Goal: Task Accomplishment & Management: Use online tool/utility

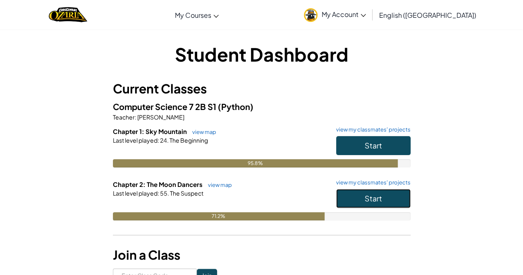
click at [377, 201] on span "Start" at bounding box center [373, 199] width 17 height 10
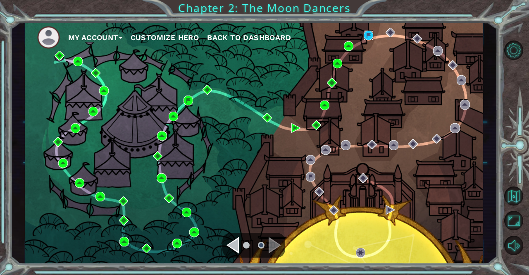
click at [372, 32] on img at bounding box center [369, 36] width 10 height 10
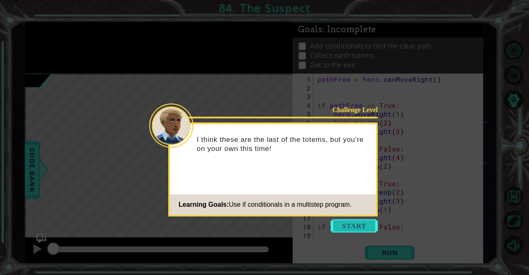
click at [352, 231] on button "Start" at bounding box center [354, 225] width 47 height 13
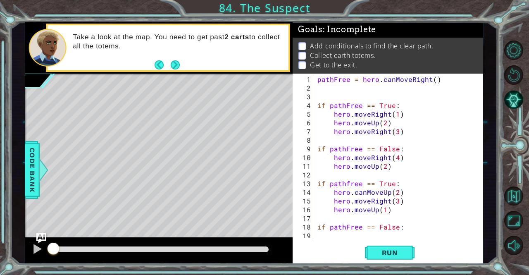
click at [400, 242] on div "1 2 3 4 5 6 7 8 9 10 11 12 13 14 15 16 17 18 19 20 pathFree = hero . canMoveRig…" at bounding box center [388, 169] width 191 height 191
click at [384, 258] on button "Run" at bounding box center [390, 252] width 50 height 19
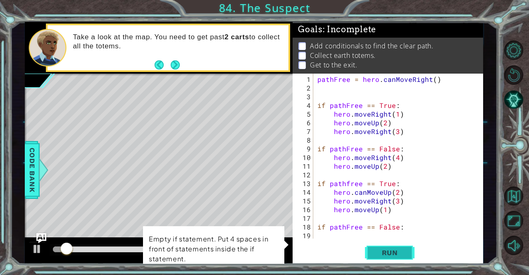
click at [401, 248] on button "Run" at bounding box center [390, 252] width 50 height 19
click at [32, 253] on div at bounding box center [37, 249] width 11 height 11
click at [323, 242] on div "1 2 3 4 5 6 7 8 9 10 11 12 13 14 15 16 17 18 19 20 pathFree = hero . canMoveRig…" at bounding box center [388, 169] width 191 height 191
click at [333, 238] on div "pathFree = hero . canMoveRight ( ) if pathFree == True : hero . moveRight ( 1 )…" at bounding box center [397, 166] width 163 height 182
click at [332, 242] on div "1 2 3 4 5 6 7 8 9 10 11 12 13 14 15 16 17 18 19 20 pathFree = hero . canMoveRig…" at bounding box center [388, 169] width 191 height 191
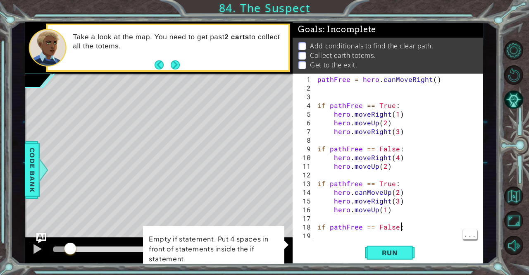
click at [410, 227] on div "pathFree = hero . canMoveRight ( ) if pathFree == True : hero . moveRight ( 1 )…" at bounding box center [397, 166] width 163 height 182
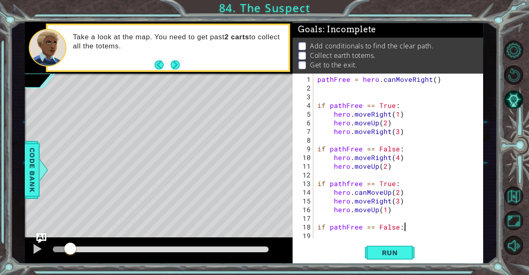
click at [412, 168] on div "pathFree = hero . canMoveRight ( ) if pathFree == True : hero . moveRight ( 1 )…" at bounding box center [397, 166] width 163 height 182
type textarea "hero.moveUp(2)"
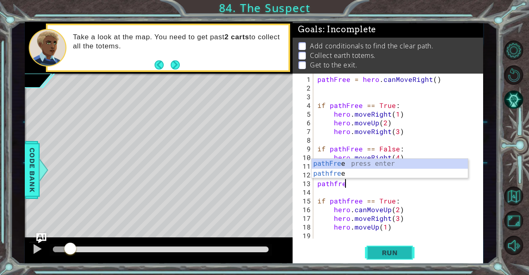
scroll to position [0, 2]
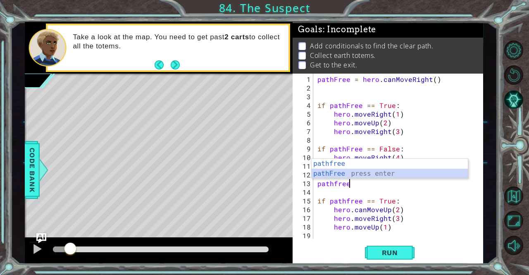
click at [362, 175] on div "pathfree press enter pathFree press enter" at bounding box center [390, 179] width 157 height 40
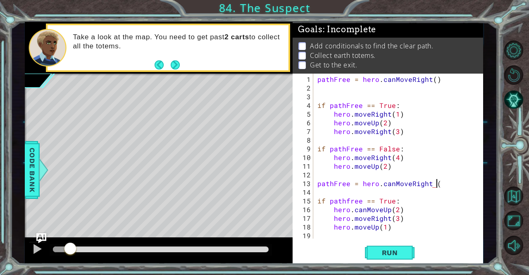
scroll to position [0, 7]
click at [430, 180] on div "pathFree = hero . canMoveRight ( ) if pathFree == True : hero . moveRight ( 1 )…" at bounding box center [397, 166] width 163 height 182
click at [434, 184] on div "pathFree = hero . canMoveRight ( ) if pathFree == True : hero . moveRight ( 1 )…" at bounding box center [397, 166] width 163 height 182
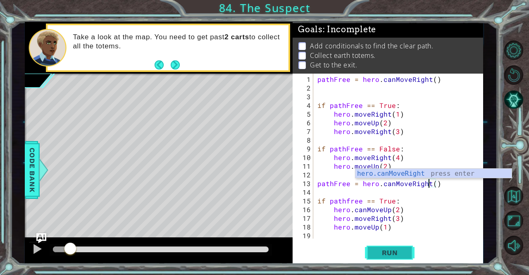
type textarea "pathFree = hero.canMoveRight()"
click at [403, 251] on span "Run" at bounding box center [390, 253] width 33 height 8
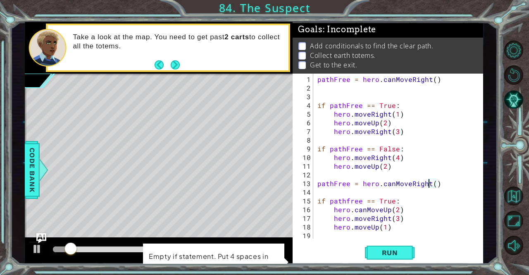
click at [339, 236] on div "pathFree = hero . canMoveRight ( ) if pathFree == True : hero . moveRight ( 1 )…" at bounding box center [397, 166] width 163 height 182
click at [404, 233] on div "pathFree = hero . canMoveRight ( ) if pathFree == True : hero . moveRight ( 1 )…" at bounding box center [397, 166] width 163 height 182
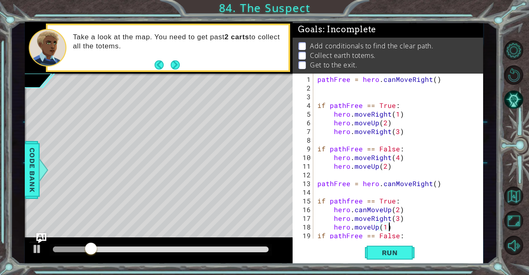
scroll to position [17, 0]
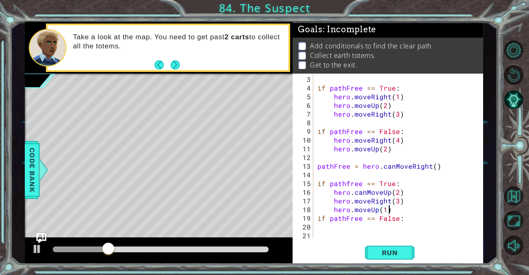
click at [412, 220] on div "if pathFree == True : hero . moveRight ( 1 ) hero . moveUp ( 2 ) hero . moveRig…" at bounding box center [397, 166] width 163 height 182
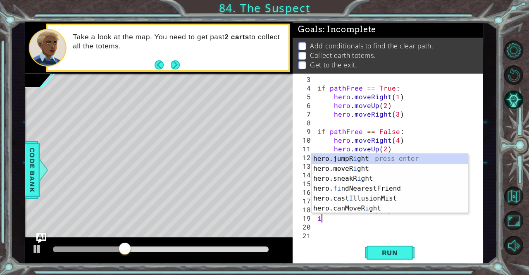
type textarea "i"
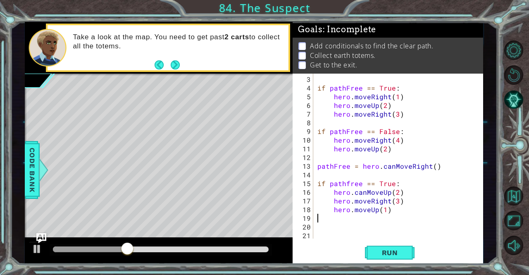
type textarea "hero.moveUp(1)"
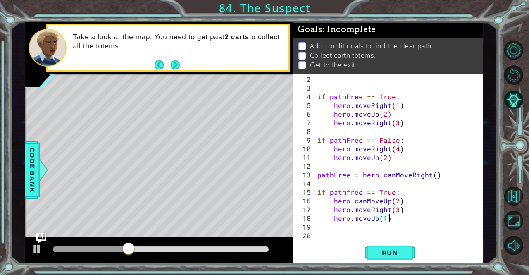
scroll to position [8, 0]
click at [386, 260] on button "Run" at bounding box center [390, 252] width 50 height 19
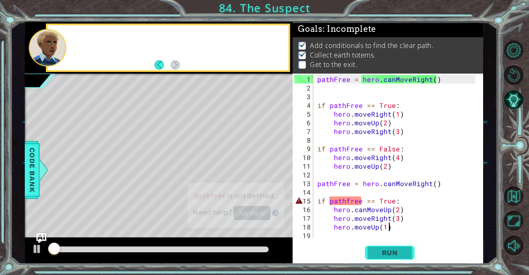
scroll to position [5, 0]
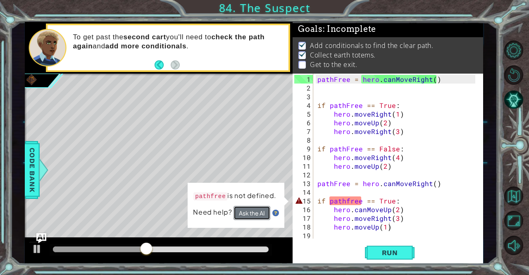
click at [251, 208] on button "Ask the AI" at bounding box center [252, 213] width 37 height 14
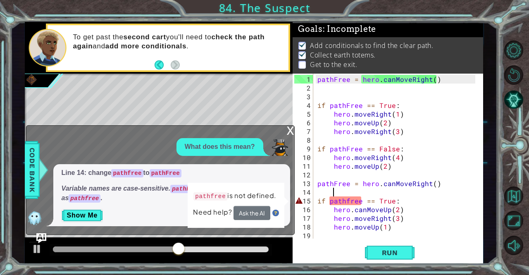
click at [341, 194] on div "pathFree = hero . canMoveRight ( ) if pathFree == True : hero . moveRight ( 1 )…" at bounding box center [397, 166] width 163 height 182
click at [340, 197] on div "pathFree = hero . canMoveRight ( ) if pathFree == True : hero . moveRight ( 1 )…" at bounding box center [397, 166] width 163 height 182
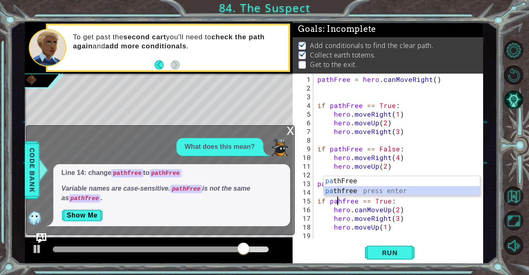
click at [340, 192] on div "pa thFree press enter pa thfree press enter" at bounding box center [402, 196] width 157 height 40
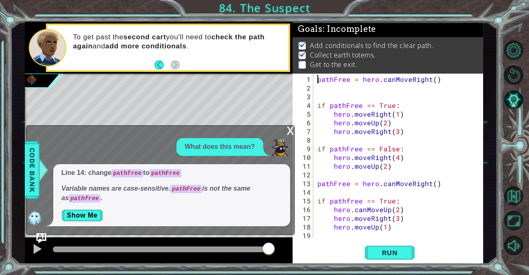
click at [319, 81] on div "pathFree = hero . canMoveRight ( ) if pathFree == True : hero . moveRight ( 1 )…" at bounding box center [397, 166] width 163 height 182
type textarea "pathFree = hero.canMoveRight()"
drag, startPoint x: 319, startPoint y: 81, endPoint x: 441, endPoint y: 81, distance: 122.0
click at [441, 81] on div "pathFree = hero . canMoveRight ( ) if pathFree == True : hero . moveRight ( 1 )…" at bounding box center [397, 166] width 163 height 182
click at [435, 185] on div "pathFree = hero . canMoveRight ( ) if pathFree == True : hero . moveRight ( 1 )…" at bounding box center [397, 166] width 163 height 182
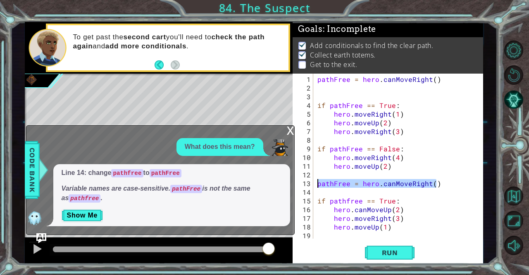
drag, startPoint x: 435, startPoint y: 185, endPoint x: 315, endPoint y: 183, distance: 120.8
click at [315, 183] on div "pathFree = hero.canMoveRight() 1 2 3 4 5 6 7 8 9 10 11 12 13 14 15 16 17 18 19 …" at bounding box center [387, 156] width 189 height 165
paste textarea "pathFree = hero.canMoveRight()"
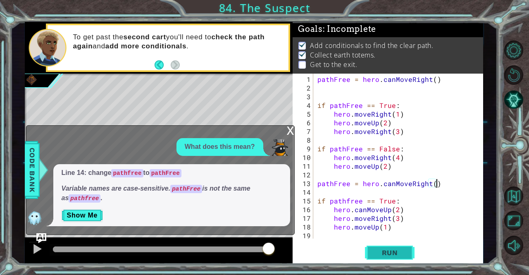
click at [383, 253] on span "Run" at bounding box center [390, 253] width 33 height 8
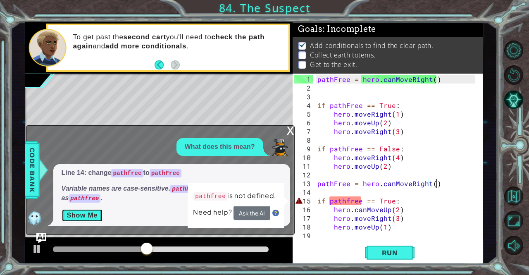
click at [91, 215] on button "Show Me" at bounding box center [83, 215] width 42 height 13
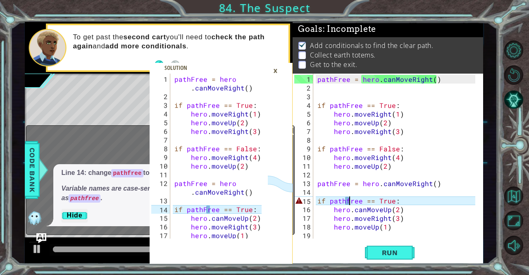
click at [349, 201] on div "pathFree = hero . canMoveRight ( ) if pathFree == True : hero . moveRight ( 1 )…" at bounding box center [397, 166] width 163 height 182
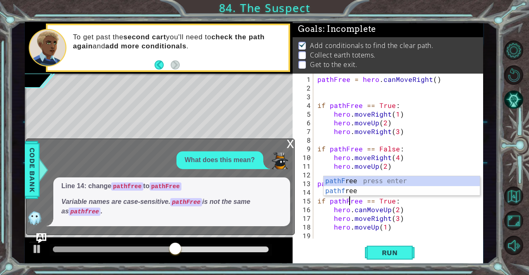
scroll to position [0, 2]
click at [395, 260] on button "Run" at bounding box center [390, 252] width 50 height 19
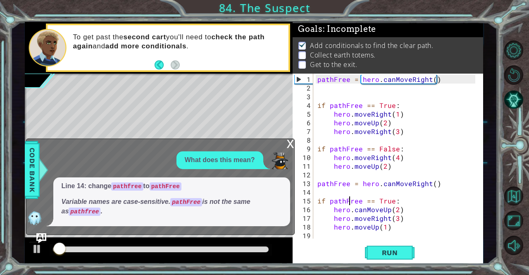
click at [294, 143] on div "x What does this mean? Line 14: change pathfree to pathFree Variable names are …" at bounding box center [160, 187] width 269 height 96
click at [285, 140] on div "x What does this mean? Line 14: change pathfree to pathFree Variable names are …" at bounding box center [160, 187] width 269 height 96
click at [288, 145] on div "x" at bounding box center [290, 143] width 7 height 8
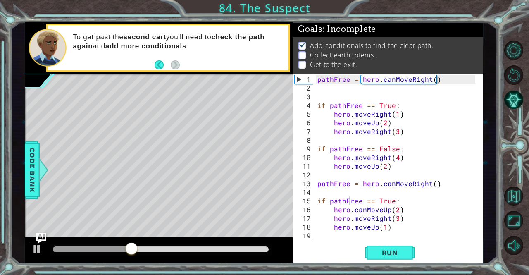
click at [443, 243] on div "if pathFree == True: 1 2 3 4 5 6 7 8 9 10 11 12 13 14 15 16 17 18 19 20 pathFre…" at bounding box center [388, 169] width 191 height 191
click at [386, 249] on span "Run" at bounding box center [390, 253] width 33 height 8
click at [318, 102] on div "pathFree = hero . canMoveRight ( ) if pathFree == True : hero . moveRight ( 1 )…" at bounding box center [397, 166] width 163 height 182
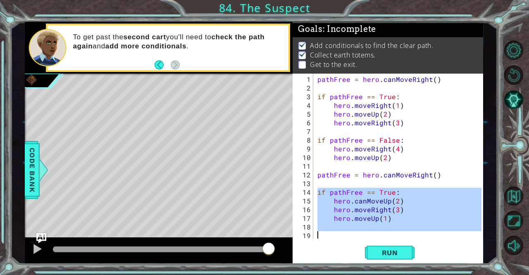
drag, startPoint x: 317, startPoint y: 192, endPoint x: 410, endPoint y: 225, distance: 98.9
click at [410, 225] on div "pathFree = hero . canMoveRight ( ) if pathFree == True : hero . moveRight ( 1 )…" at bounding box center [401, 166] width 170 height 182
type textarea "hero.moveUp(1)"
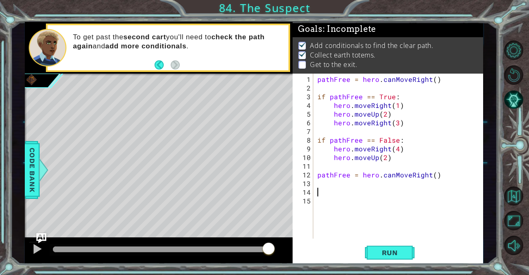
scroll to position [0, 0]
click at [384, 252] on span "Run" at bounding box center [390, 253] width 33 height 8
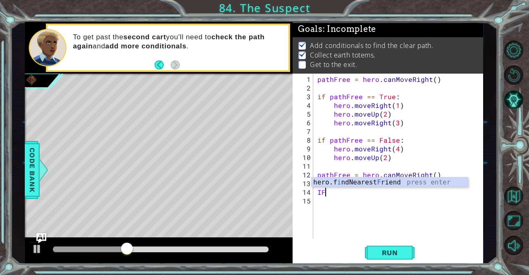
type textarea "I"
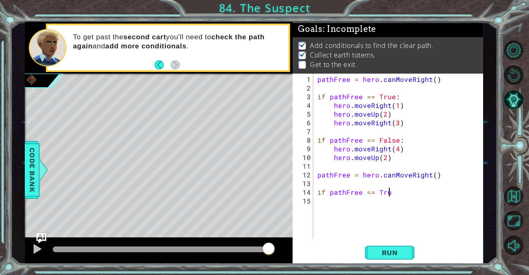
scroll to position [0, 4]
type textarea "if pathFree == True"
click at [395, 197] on div "pathFree = hero . canMoveRight ( ) if pathFree == True : hero . moveRight ( 1 )…" at bounding box center [401, 166] width 170 height 182
click at [392, 193] on div "pathFree = hero . canMoveRight ( ) if pathFree == True : hero . moveRight ( 1 )…" at bounding box center [401, 166] width 170 height 182
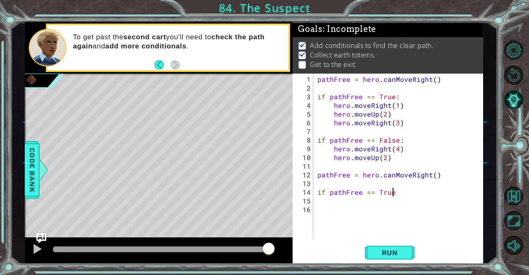
type textarea "if pathFree == True:"
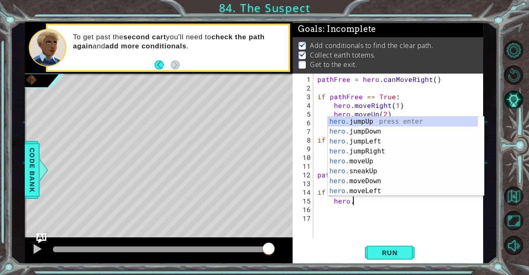
scroll to position [0, 2]
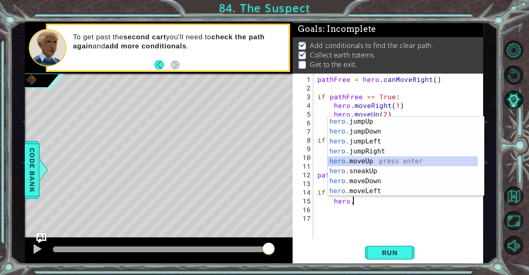
click at [374, 159] on div "hero. jumpUp press enter hero. jumpDown press enter hero. jumpLeft press enter …" at bounding box center [403, 166] width 151 height 99
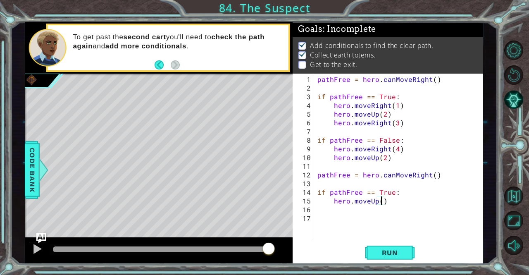
type textarea "hero.moveUp(2)"
click at [396, 206] on div "pathFree = hero . canMoveRight ( ) if pathFree == True : hero . moveRight ( 1 )…" at bounding box center [401, 166] width 170 height 182
click at [395, 205] on div "pathFree = hero . canMoveRight ( ) if pathFree == True : hero . moveRight ( 1 )…" at bounding box center [401, 166] width 170 height 182
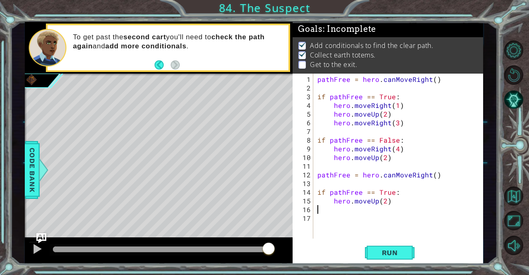
click at [390, 201] on div "pathFree = hero . canMoveRight ( ) if pathFree == True : hero . moveRight ( 1 )…" at bounding box center [401, 166] width 170 height 182
type textarea "hero.moveUp(2)"
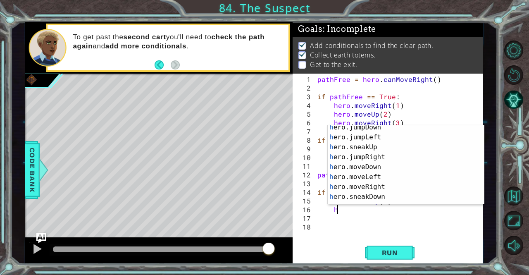
scroll to position [26, 0]
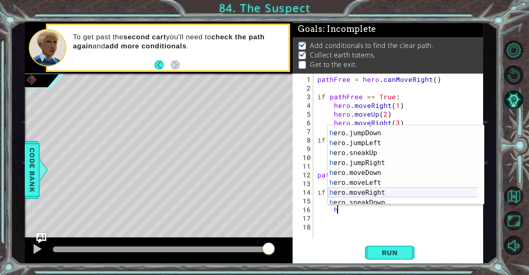
click at [394, 194] on div "h ero.moveUp press enter h ero.jumpDown press enter h ero.jumpLeft press enter …" at bounding box center [403, 167] width 151 height 99
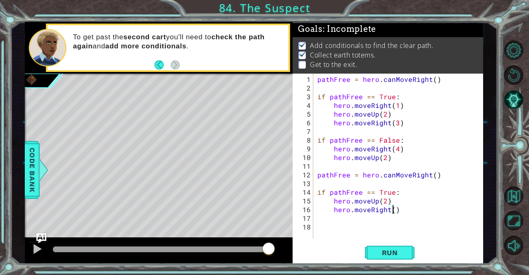
type textarea "hero.moveRight(3)"
click at [351, 219] on div "pathFree = hero . canMoveRight ( ) if pathFree == True : hero . moveRight ( 1 )…" at bounding box center [401, 166] width 170 height 182
click at [413, 211] on div "pathFree = hero . canMoveRight ( ) if pathFree == True : hero . moveRight ( 1 )…" at bounding box center [401, 166] width 170 height 182
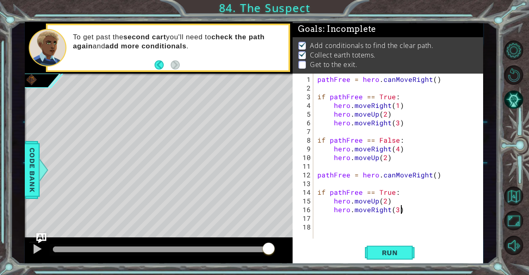
type textarea "hero.moveRight(3)"
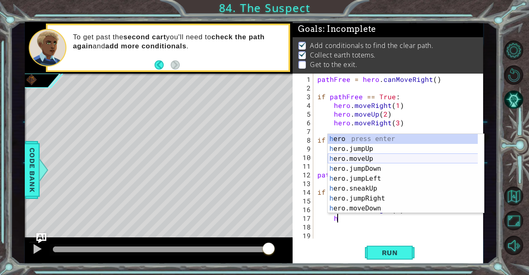
click at [400, 158] on div "h ero press enter h ero.jumpUp press enter h ero.moveUp press enter h ero.jumpD…" at bounding box center [403, 183] width 151 height 99
type textarea "hero.moveUp(1)"
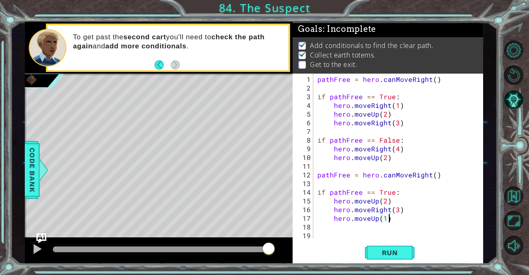
click at [405, 221] on div "pathFree = hero . canMoveRight ( ) if pathFree == True : hero . moveRight ( 1 )…" at bounding box center [401, 166] width 170 height 182
type textarea "if pathFree == False:"
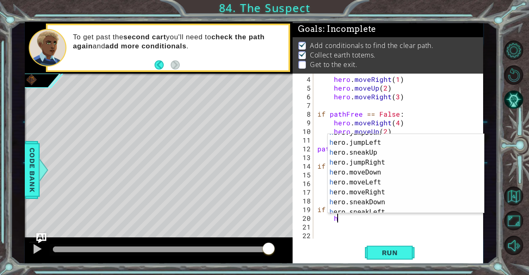
scroll to position [30, 0]
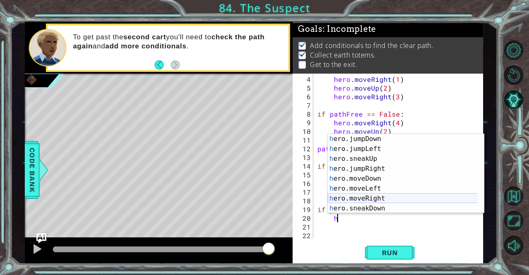
click at [402, 200] on div "h ero.jumpDown press enter h ero.jumpLeft press enter h ero.sneakUp press enter…" at bounding box center [403, 183] width 151 height 99
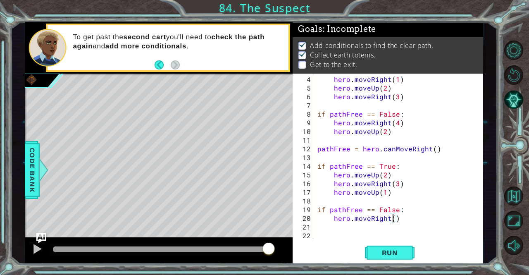
type textarea "hero.moveRight(2)"
click at [404, 218] on div "hero . moveRight ( 1 ) hero . moveUp ( 2 ) hero . moveRight ( 3 ) if pathFree =…" at bounding box center [397, 166] width 163 height 182
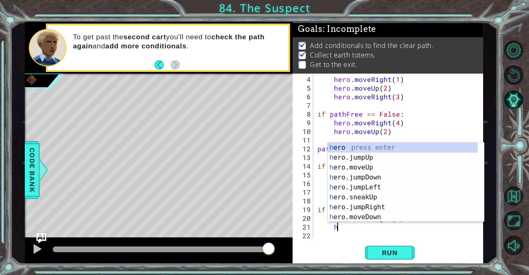
scroll to position [0, 0]
click at [371, 165] on div "h ero press enter h ero.jumpUp press enter h ero.moveUp press enter h ero.jumpD…" at bounding box center [403, 192] width 151 height 99
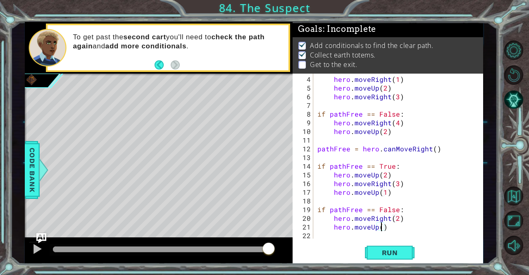
type textarea "hero.moveUp(2)"
click at [394, 226] on div "hero . moveRight ( 1 ) hero . moveUp ( 2 ) hero . moveRight ( 3 ) if pathFree =…" at bounding box center [397, 166] width 163 height 182
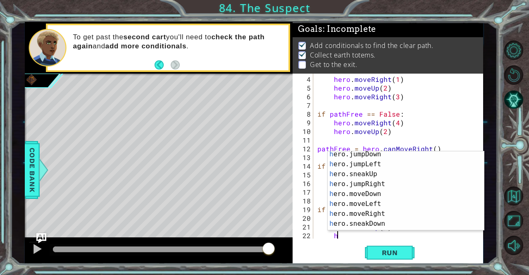
scroll to position [23, 0]
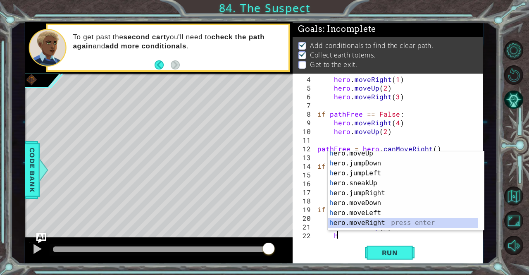
click at [403, 225] on div "h ero.moveUp press enter h ero.jumpDown press enter h ero.jumpLeft press enter …" at bounding box center [403, 197] width 151 height 99
type textarea "hero.moveRight(1)"
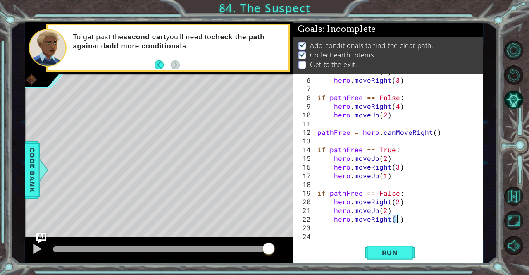
scroll to position [42, 0]
click at [420, 215] on div "hero . moveUp ( 2 ) hero . moveRight ( 3 ) if pathFree == False : hero . moveRi…" at bounding box center [397, 158] width 163 height 182
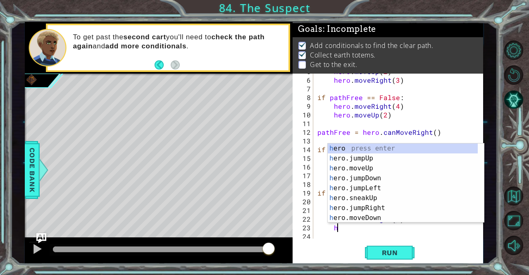
scroll to position [0, 0]
click at [365, 166] on div "h ero press enter h ero.jumpUp press enter h ero.moveUp press enter h ero.jumpD…" at bounding box center [403, 193] width 151 height 99
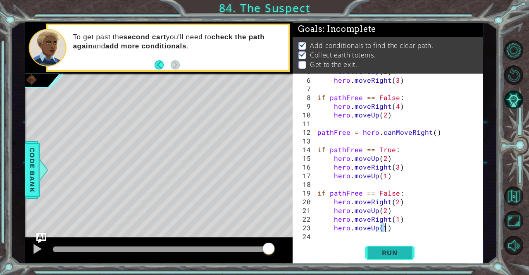
type textarea "hero.moveUp(1)"
click at [397, 249] on span "Run" at bounding box center [390, 253] width 33 height 8
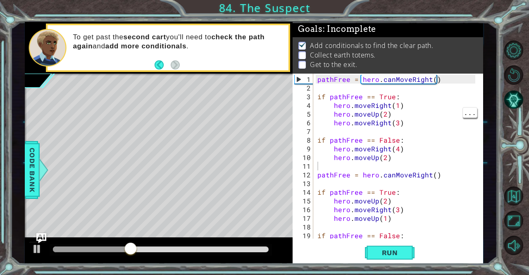
click at [386, 243] on div "1 2 3 4 5 6 7 8 9 10 11 12 13 14 15 16 17 18 19 20 pathFree = hero . canMoveRig…" at bounding box center [388, 169] width 191 height 191
click at [386, 251] on span "Run" at bounding box center [390, 253] width 33 height 8
click at [397, 80] on div "pathFree = hero . canMoveRight ( ) if pathFree == True : hero . moveRight ( 1 )…" at bounding box center [397, 166] width 163 height 182
type textarea "pathFree = hero.canMoveRight()"
click at [420, 83] on div "pathFree = hero . canMoveRight ( ) if pathFree == True : hero . moveRight ( 1 )…" at bounding box center [397, 166] width 163 height 182
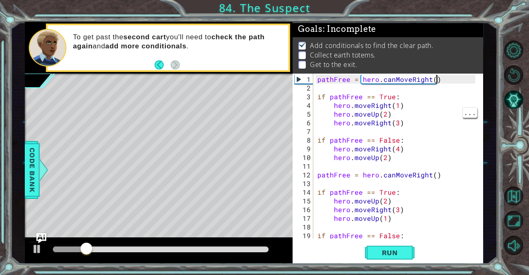
click at [441, 81] on div "pathFree = hero . canMoveRight ( ) if pathFree == True : hero . moveRight ( 1 )…" at bounding box center [397, 166] width 163 height 182
click at [424, 80] on div "pathFree = hero . canMoveRight ( ) if pathFree == True : hero . moveRight ( 1 )…" at bounding box center [397, 166] width 163 height 182
click at [429, 81] on div "pathFree = hero . canMoveRight ( ) if pathFree == True : hero . moveRight ( 1 )…" at bounding box center [397, 166] width 163 height 182
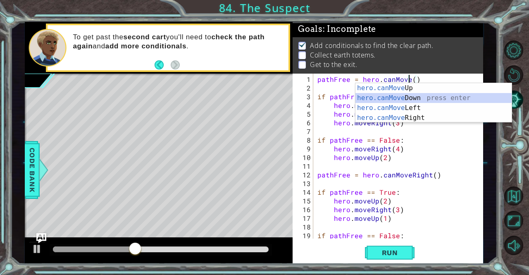
click at [418, 96] on div "hero.canMove Up press enter hero.canMove Down press enter hero.canMove Left pre…" at bounding box center [434, 113] width 157 height 60
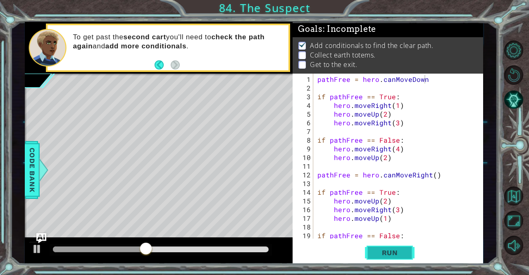
click at [389, 252] on span "Run" at bounding box center [390, 253] width 33 height 8
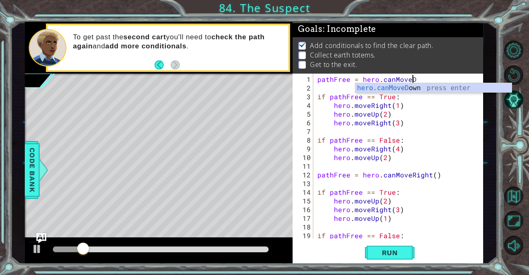
type textarea "pathFree = hero.canMove"
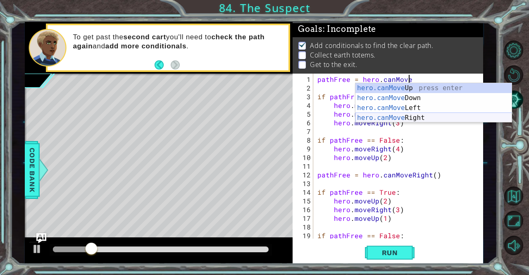
click at [417, 118] on div "hero.canMove Up press enter hero.canMove Down press enter hero.canMove Left pre…" at bounding box center [434, 113] width 157 height 60
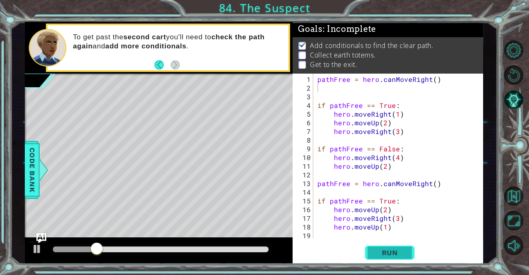
click at [398, 253] on span "Run" at bounding box center [390, 253] width 33 height 8
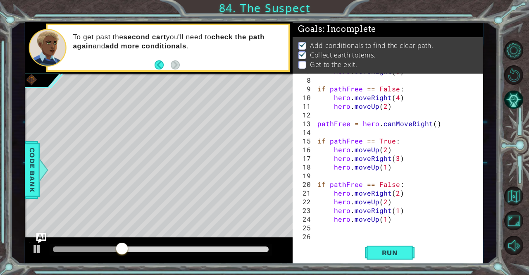
scroll to position [60, 0]
click at [385, 252] on span "Run" at bounding box center [390, 253] width 33 height 8
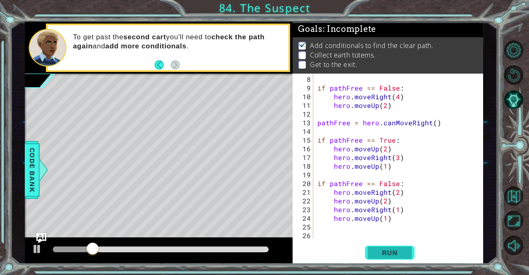
click at [385, 245] on button "Run" at bounding box center [390, 252] width 50 height 19
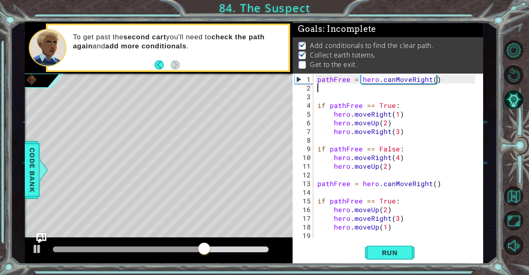
scroll to position [0, 0]
click at [427, 184] on div "pathFree = hero . canMoveRight ( ) if pathFree == True : hero . moveRight ( 1 )…" at bounding box center [397, 166] width 163 height 182
type textarea "pathFree = hero.canMoveRight()"
click at [401, 254] on span "Run" at bounding box center [390, 253] width 33 height 8
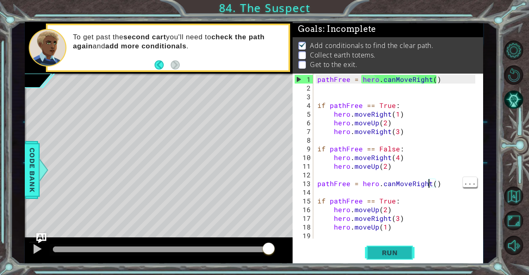
click at [397, 255] on span "Run" at bounding box center [390, 253] width 33 height 8
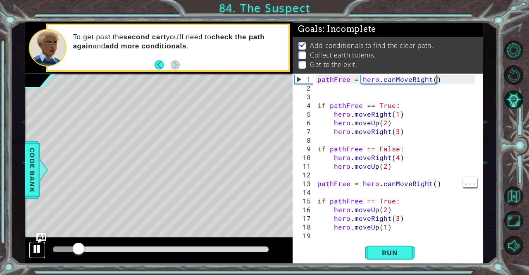
click at [35, 246] on div at bounding box center [37, 249] width 11 height 11
click at [376, 255] on span "Run" at bounding box center [390, 253] width 33 height 8
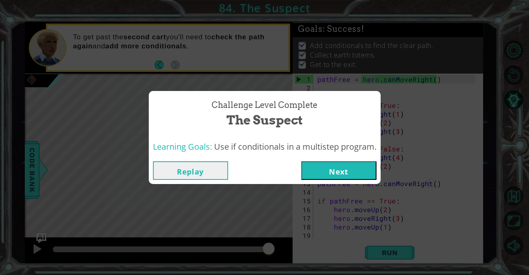
click at [348, 175] on button "Next" at bounding box center [338, 170] width 75 height 19
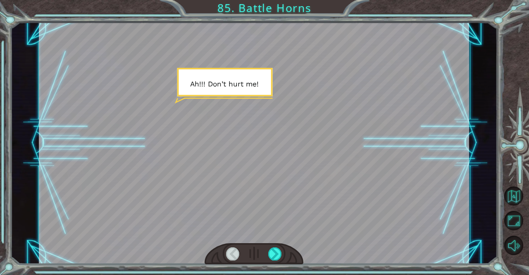
click at [277, 258] on div at bounding box center [275, 253] width 14 height 13
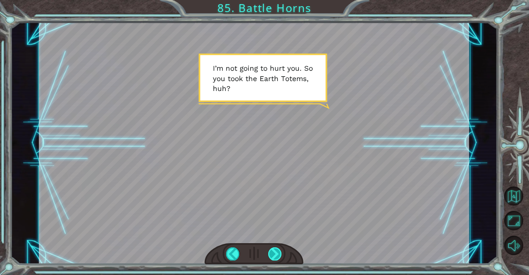
click at [269, 264] on div at bounding box center [254, 254] width 99 height 22
click at [280, 254] on div at bounding box center [275, 253] width 14 height 13
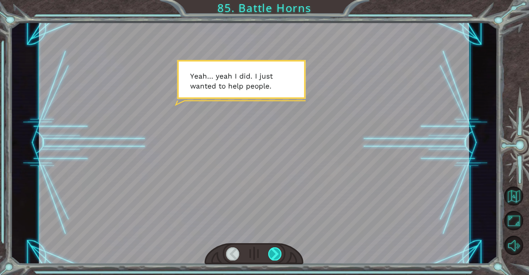
click at [277, 258] on div at bounding box center [275, 253] width 14 height 13
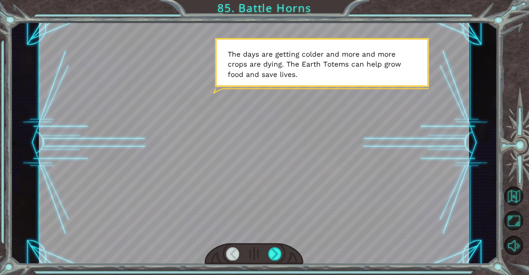
click at [474, 149] on div "Temporary Text A h ! ! ! D o n ’ t h u r t m e ! I ’ m n o t g o i n g t o h u …" at bounding box center [254, 143] width 487 height 242
click at [276, 248] on div at bounding box center [275, 253] width 14 height 13
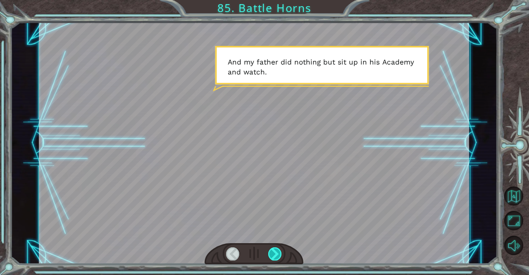
click at [280, 256] on div at bounding box center [275, 253] width 14 height 13
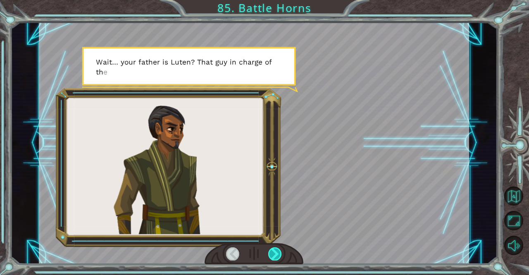
click at [278, 258] on div at bounding box center [275, 253] width 14 height 13
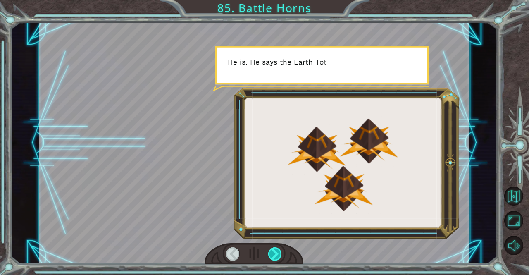
click at [276, 256] on div at bounding box center [275, 253] width 14 height 13
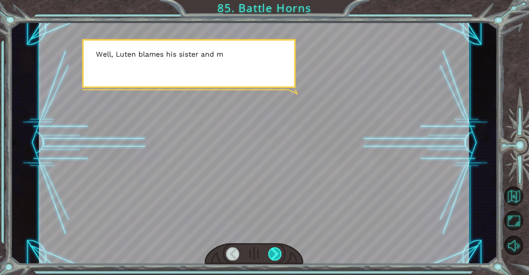
click at [272, 254] on div at bounding box center [275, 253] width 14 height 13
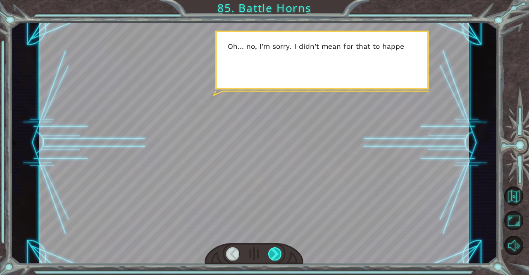
click at [272, 258] on div at bounding box center [275, 253] width 14 height 13
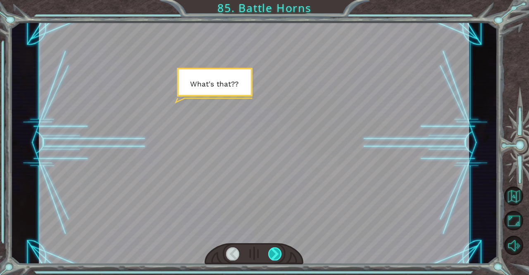
click at [272, 256] on div at bounding box center [275, 253] width 14 height 13
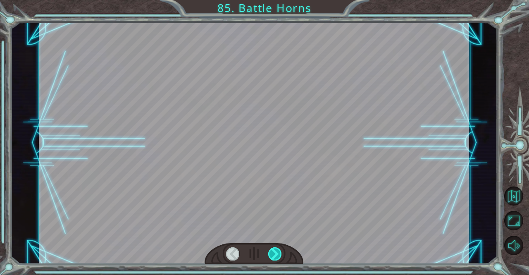
click at [272, 255] on div at bounding box center [275, 253] width 14 height 13
click at [272, 254] on div at bounding box center [275, 253] width 14 height 13
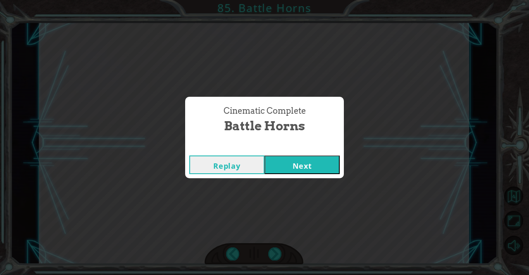
click at [321, 168] on button "Next" at bounding box center [302, 165] width 75 height 19
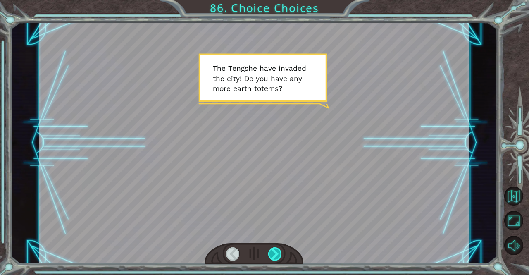
click at [280, 253] on div at bounding box center [275, 253] width 14 height 13
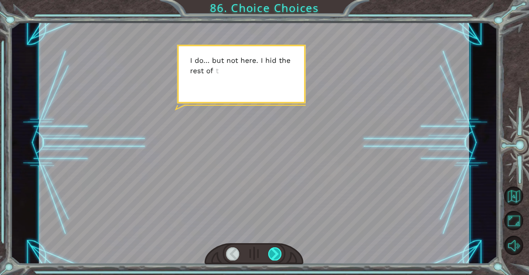
click at [279, 258] on div at bounding box center [275, 253] width 14 height 13
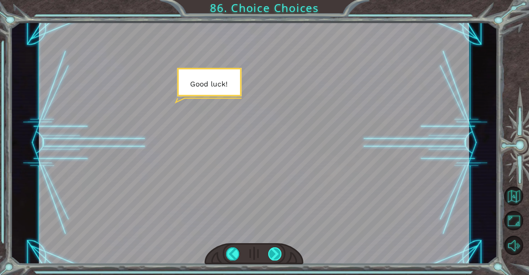
click at [280, 261] on div at bounding box center [254, 254] width 99 height 22
click at [280, 254] on div at bounding box center [275, 253] width 14 height 13
click at [278, 241] on div at bounding box center [254, 143] width 431 height 242
click at [271, 252] on div at bounding box center [275, 253] width 14 height 13
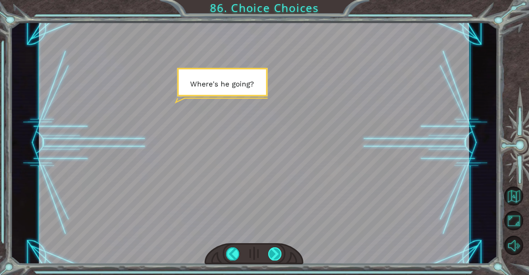
click at [276, 252] on div at bounding box center [275, 253] width 14 height 13
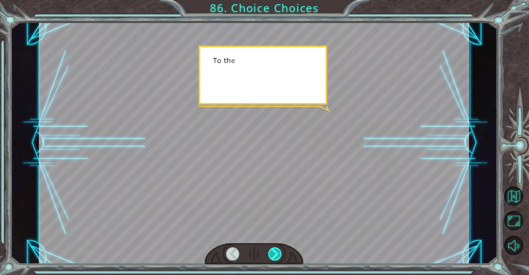
click at [276, 251] on div at bounding box center [275, 253] width 14 height 13
click at [277, 250] on div at bounding box center [275, 253] width 14 height 13
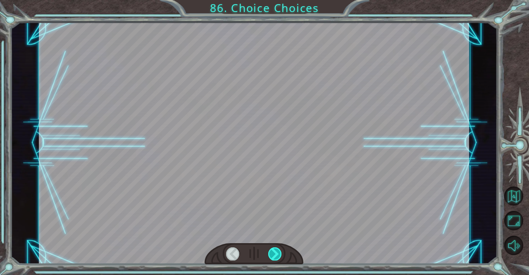
click at [279, 258] on div at bounding box center [275, 253] width 14 height 13
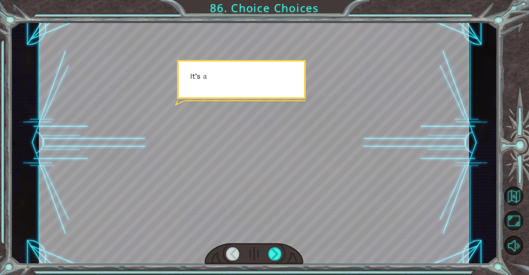
click at [286, 257] on div at bounding box center [254, 254] width 99 height 22
click at [280, 255] on div at bounding box center [275, 253] width 14 height 13
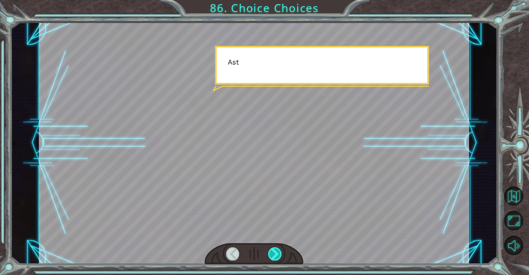
click at [277, 256] on div at bounding box center [275, 253] width 14 height 13
click at [281, 259] on div at bounding box center [275, 253] width 14 height 13
click at [280, 256] on div at bounding box center [275, 253] width 14 height 13
click at [280, 258] on div at bounding box center [275, 253] width 14 height 13
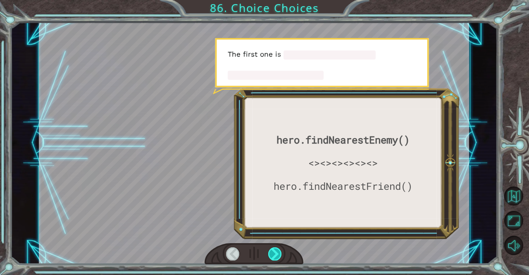
click at [277, 257] on div at bounding box center [275, 253] width 14 height 13
click at [281, 258] on div at bounding box center [275, 253] width 14 height 13
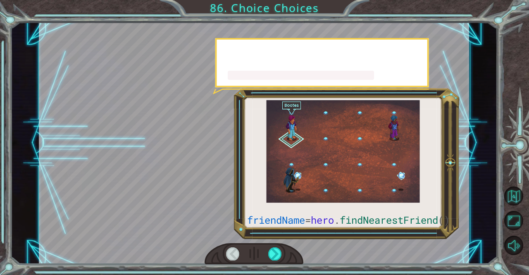
click at [286, 257] on div at bounding box center [254, 254] width 99 height 22
click at [282, 256] on div at bounding box center [275, 253] width 14 height 13
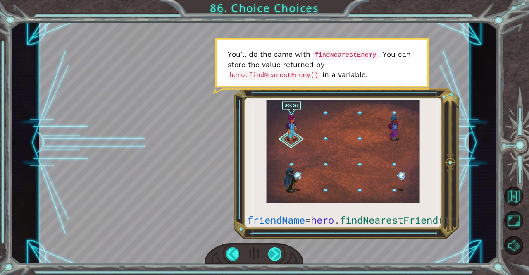
click at [485, 182] on div "friendName = hero . findNearestFriend () T h e T e n g s h e h a v e i n v a d …" at bounding box center [254, 143] width 487 height 242
click at [280, 252] on div at bounding box center [275, 253] width 14 height 13
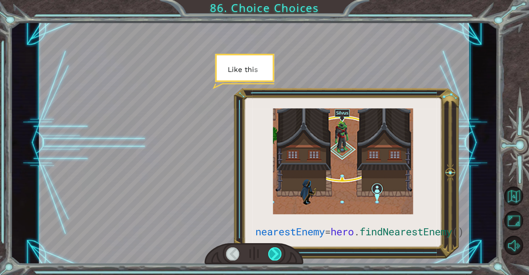
click at [145, 271] on div "nearestEnemy = hero . findNearestEnemy () T h e T e n g s h e h a v e i n v a d…" at bounding box center [264, 137] width 529 height 275
click at [276, 270] on div "nearestEnemy = hero . findNearestEnemy () T h e T e n g s h e h a v e i n v a d…" at bounding box center [264, 137] width 529 height 275
click at [272, 257] on div at bounding box center [275, 253] width 14 height 13
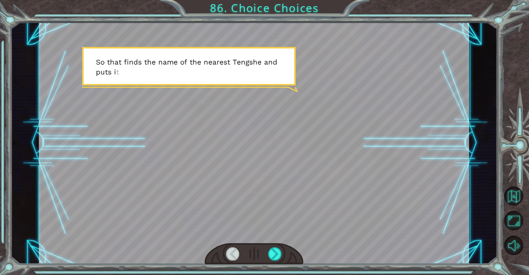
click at [276, 261] on div at bounding box center [254, 254] width 99 height 22
click at [276, 260] on div at bounding box center [275, 253] width 14 height 13
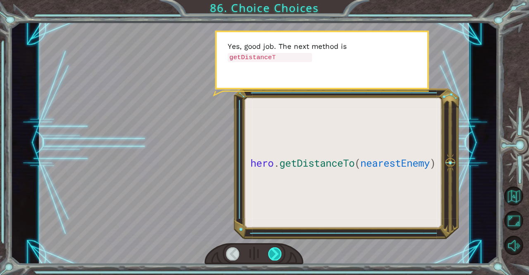
click at [277, 259] on div at bounding box center [275, 253] width 14 height 13
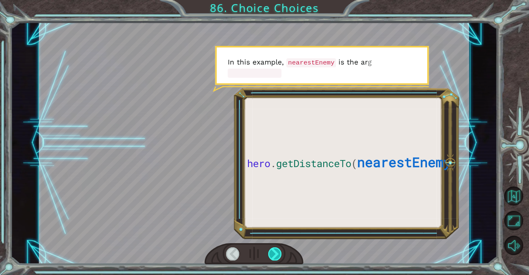
click at [275, 256] on div at bounding box center [275, 253] width 14 height 13
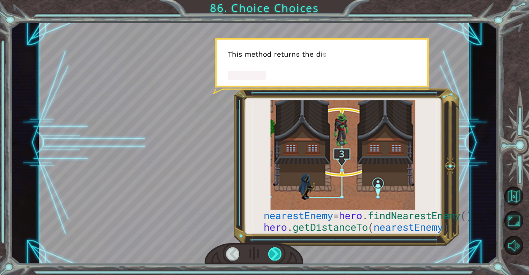
click at [274, 259] on div at bounding box center [275, 253] width 14 height 13
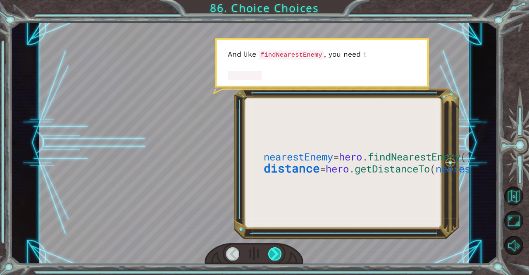
click at [275, 258] on div at bounding box center [275, 253] width 14 height 13
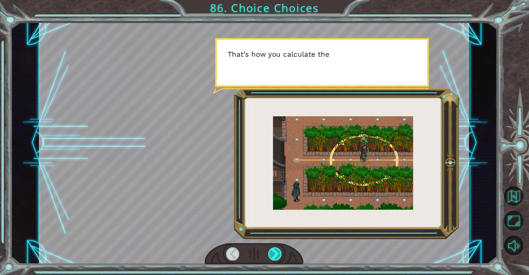
click at [275, 258] on div at bounding box center [275, 253] width 14 height 13
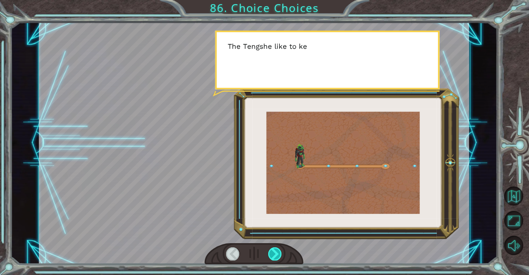
click at [275, 257] on div at bounding box center [275, 253] width 14 height 13
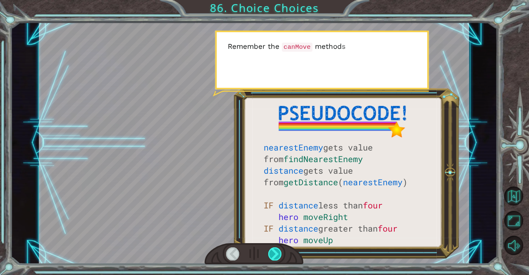
click at [273, 257] on div at bounding box center [275, 253] width 14 height 13
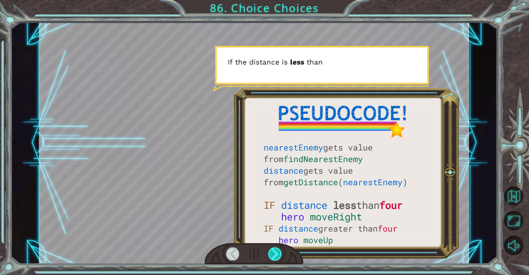
click at [272, 260] on div at bounding box center [275, 253] width 14 height 13
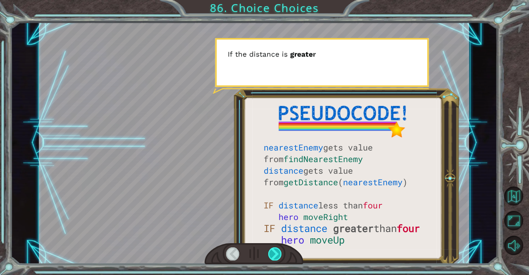
click at [272, 259] on div at bounding box center [275, 253] width 14 height 13
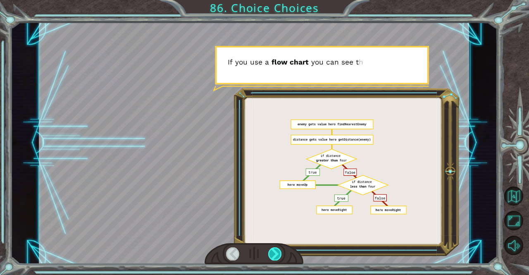
click at [272, 259] on div at bounding box center [275, 253] width 14 height 13
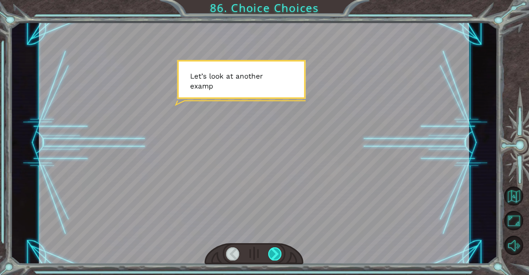
click at [272, 258] on div at bounding box center [275, 253] width 14 height 13
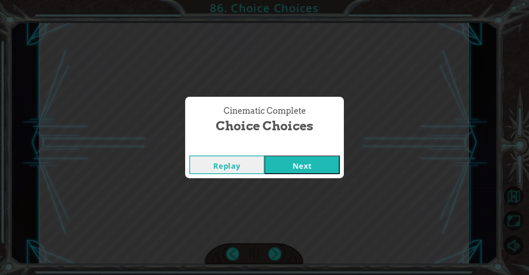
click at [323, 167] on button "Next" at bounding box center [302, 165] width 75 height 19
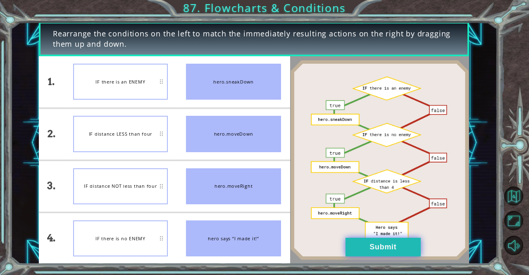
click at [380, 249] on button "Submit" at bounding box center [383, 247] width 75 height 19
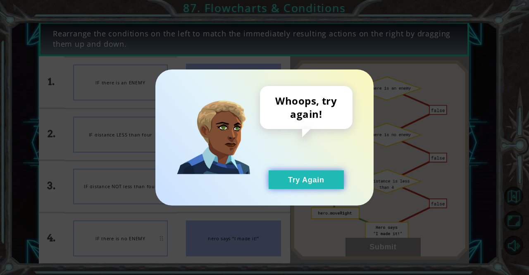
click at [314, 179] on button "Try Again" at bounding box center [306, 179] width 75 height 19
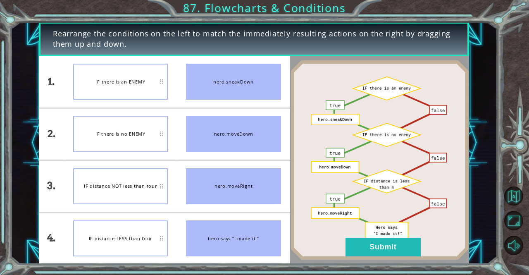
click at [358, 242] on button "Submit" at bounding box center [383, 247] width 75 height 19
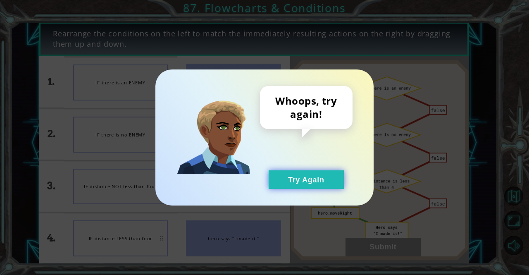
click at [307, 184] on button "Try Again" at bounding box center [306, 179] width 75 height 19
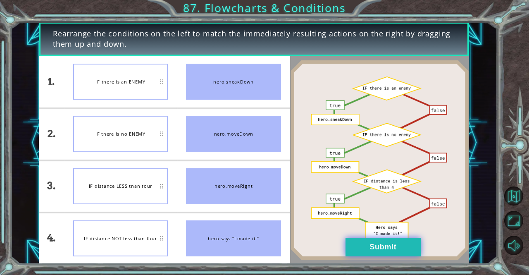
click at [369, 252] on button "Submit" at bounding box center [383, 247] width 75 height 19
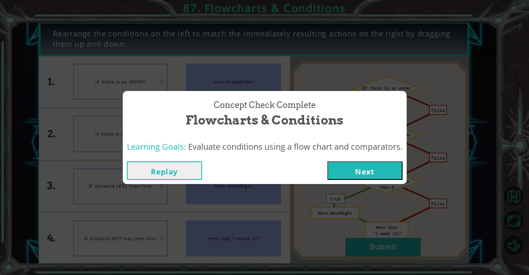
click at [365, 177] on button "Next" at bounding box center [365, 170] width 75 height 19
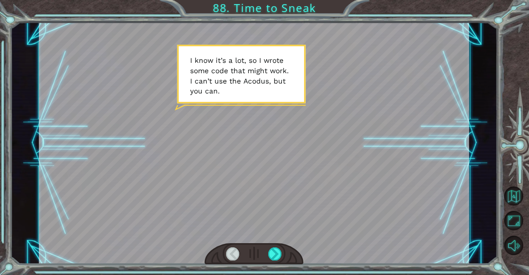
click at [278, 264] on div at bounding box center [254, 254] width 99 height 22
click at [276, 270] on div "Temporary Text I k n o w i t ’ [PERSON_NAME] , s o I w r o t e s o m e c o d e …" at bounding box center [264, 137] width 529 height 275
click at [273, 257] on div at bounding box center [275, 253] width 14 height 13
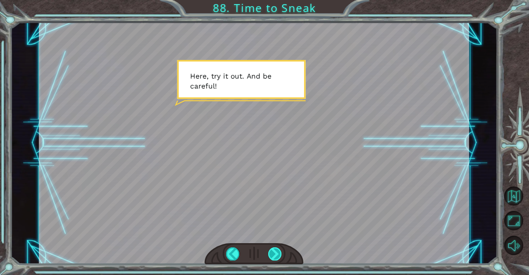
click at [262, 263] on div at bounding box center [254, 254] width 99 height 22
click at [269, 258] on div at bounding box center [275, 253] width 14 height 13
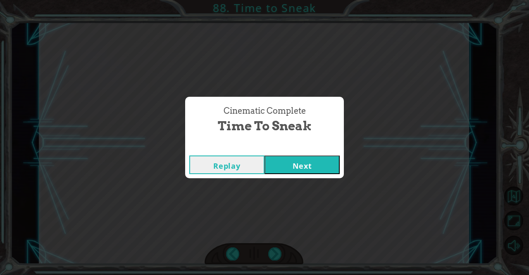
click at [309, 163] on button "Next" at bounding box center [302, 165] width 75 height 19
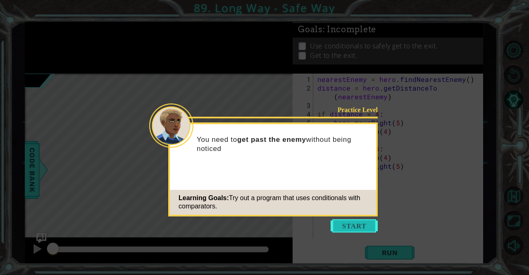
click at [355, 228] on button "Start" at bounding box center [354, 225] width 47 height 13
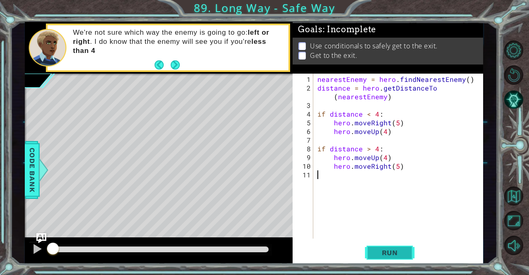
click at [381, 251] on span "Run" at bounding box center [390, 253] width 33 height 8
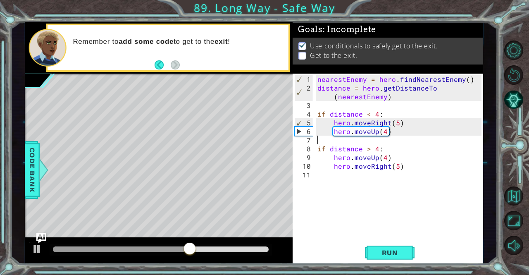
click at [395, 136] on div "nearestEnemy = hero . findNearestEnemy ( ) distance = hero . getDistanceTo ( ne…" at bounding box center [401, 166] width 170 height 182
click at [394, 134] on div "nearestEnemy = hero . findNearestEnemy ( ) distance = hero . getDistanceTo ( ne…" at bounding box center [401, 166] width 170 height 182
type textarea "hero.moveUp(4)"
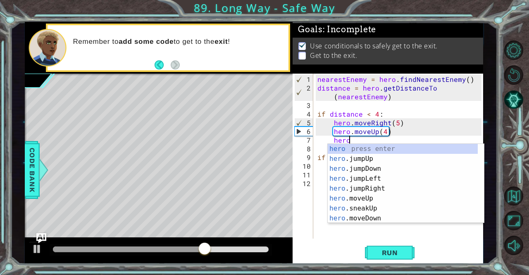
scroll to position [0, 2]
type textarea "h"
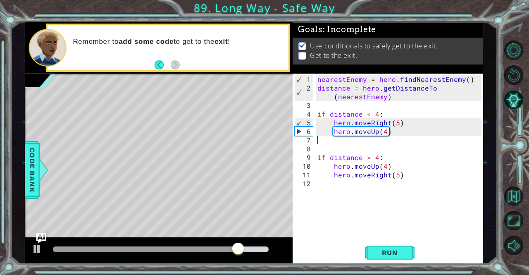
scroll to position [0, 0]
click at [387, 131] on div "nearestEnemy = hero . findNearestEnemy ( ) distance = hero . getDistanceTo ( ne…" at bounding box center [401, 166] width 170 height 182
type textarea "hero.moveUp(5)"
click at [389, 257] on span "Run" at bounding box center [390, 253] width 33 height 8
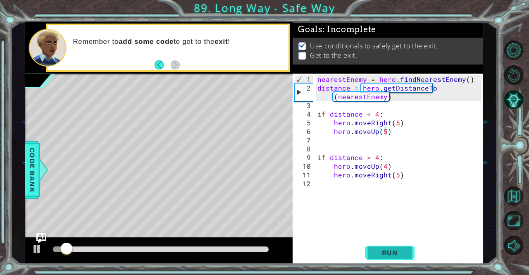
click at [386, 256] on span "Run" at bounding box center [390, 253] width 33 height 8
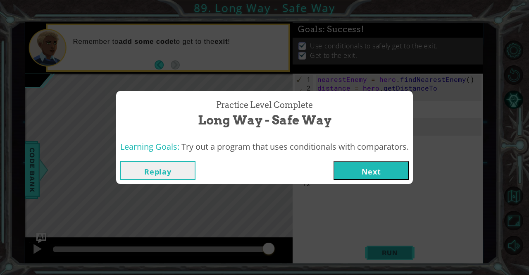
click at [381, 170] on button "Next" at bounding box center [371, 170] width 75 height 19
